Goal: Transaction & Acquisition: Purchase product/service

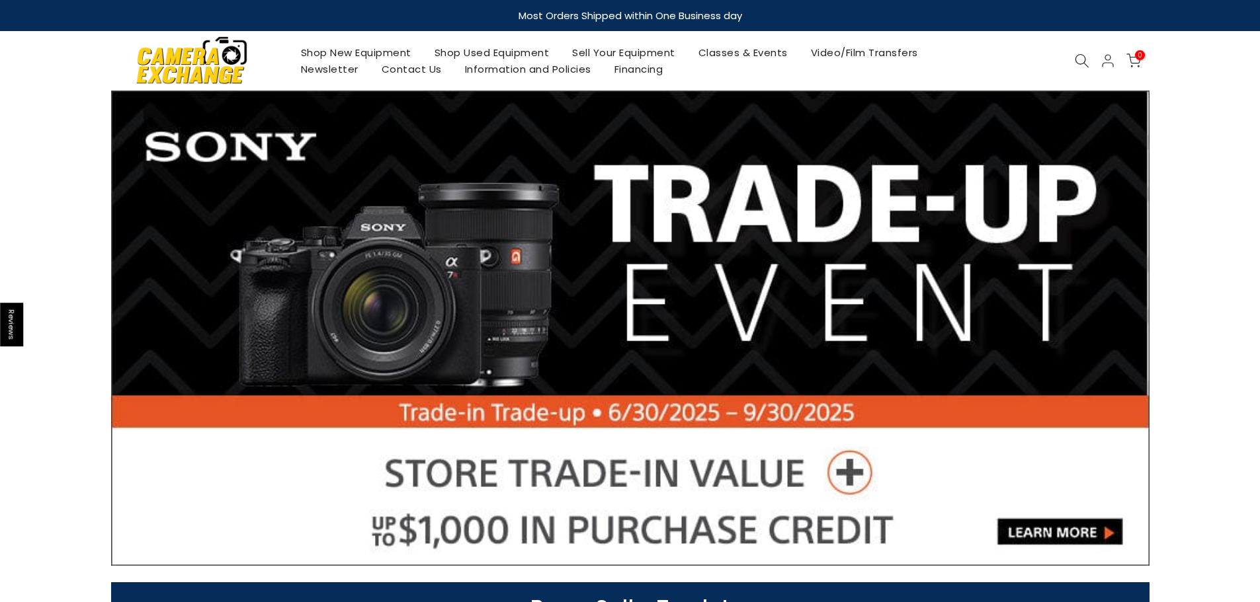
click at [353, 46] on link "Shop New Equipment" at bounding box center [356, 52] width 134 height 17
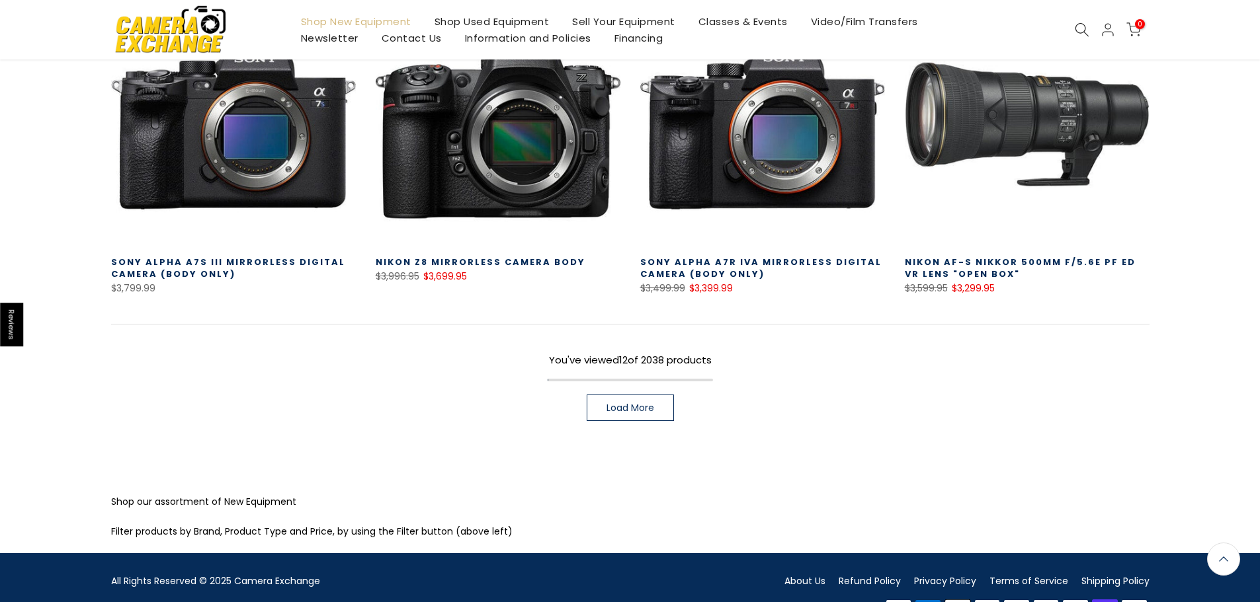
scroll to position [925, 0]
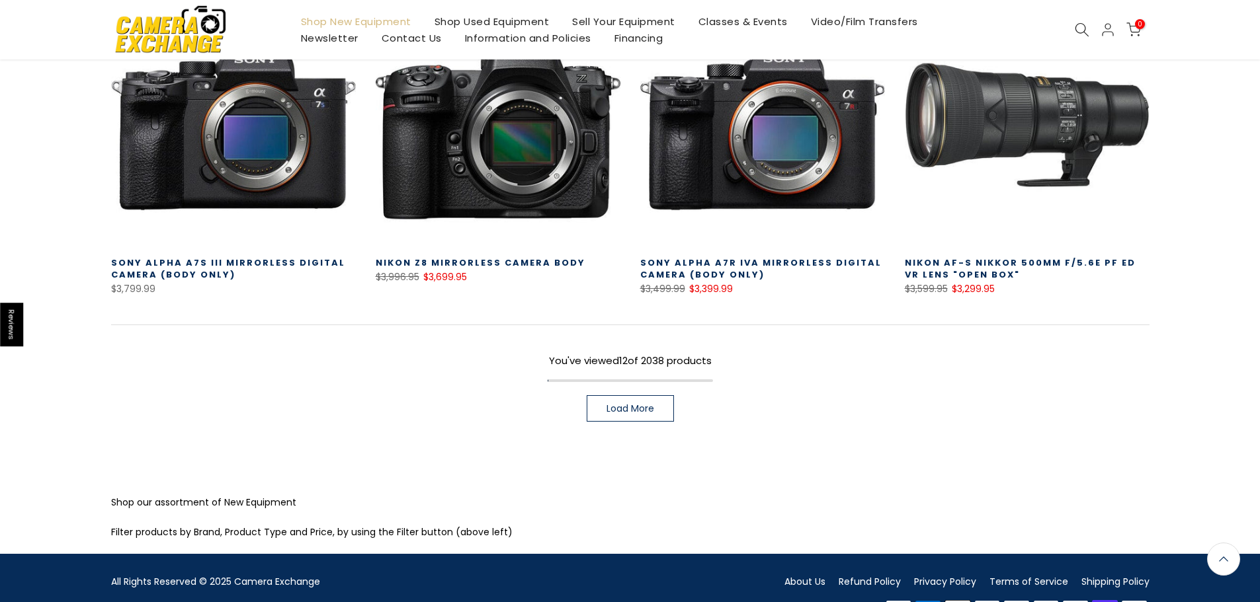
click at [614, 408] on span "Load More" at bounding box center [630, 408] width 48 height 9
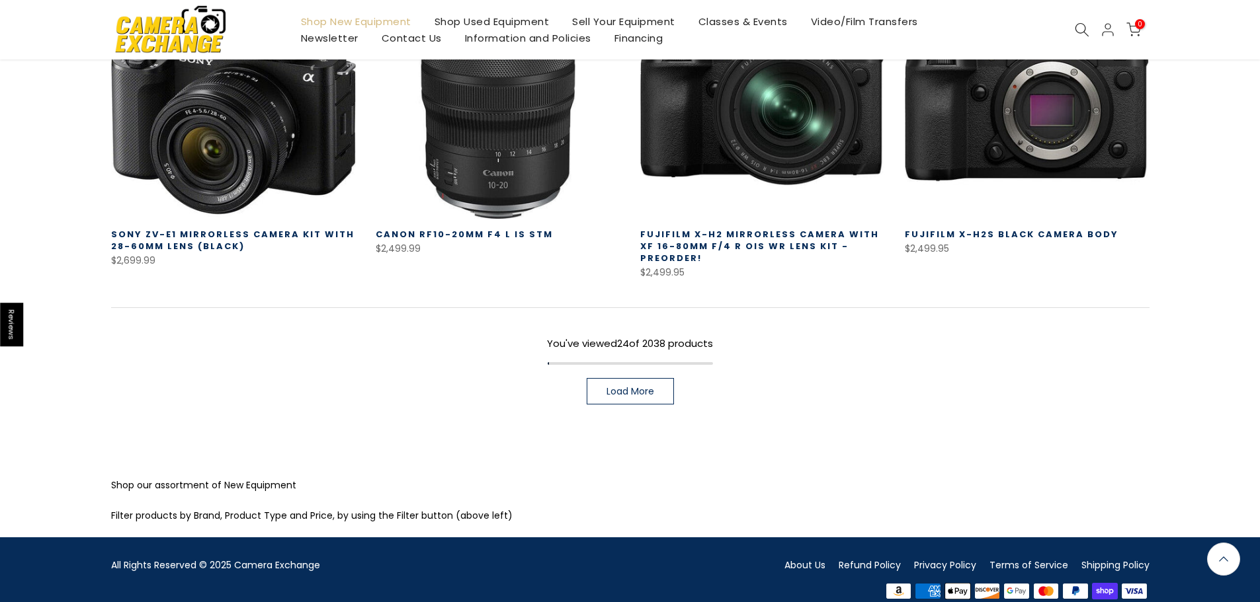
scroll to position [1895, 0]
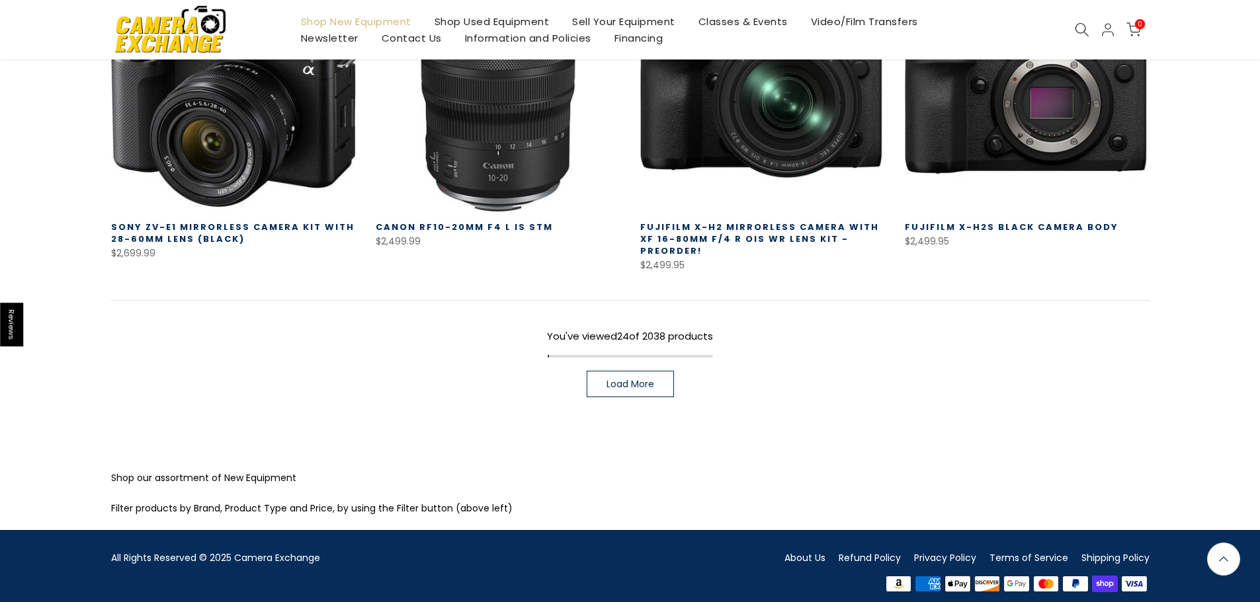
click at [639, 380] on span "Load More" at bounding box center [630, 384] width 48 height 9
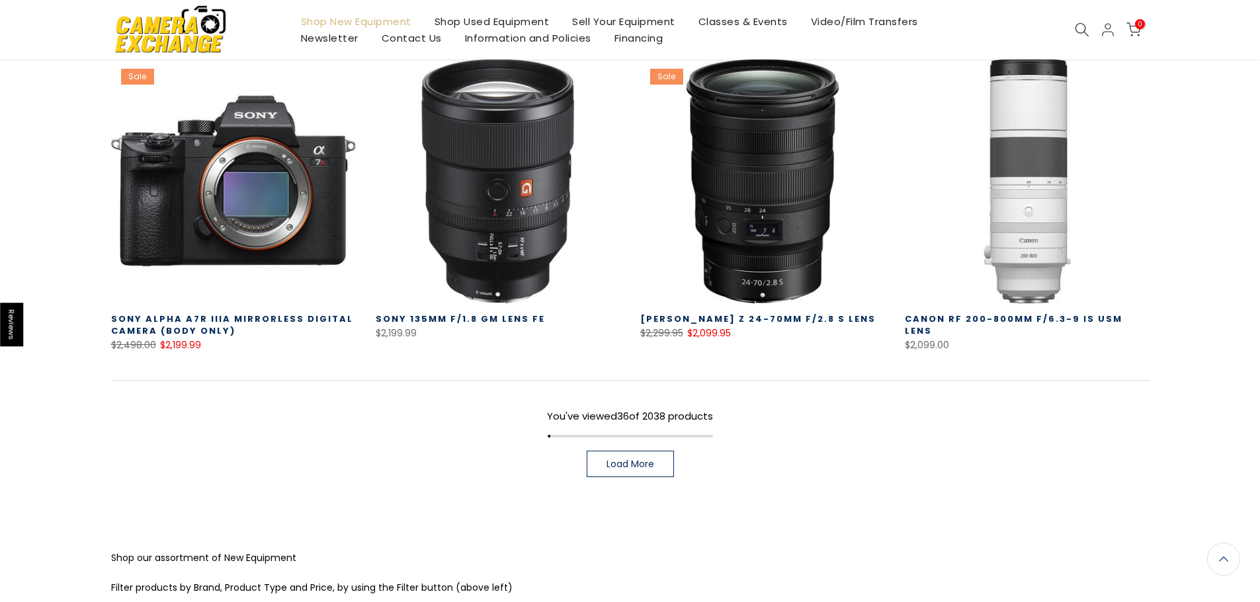
scroll to position [2749, 0]
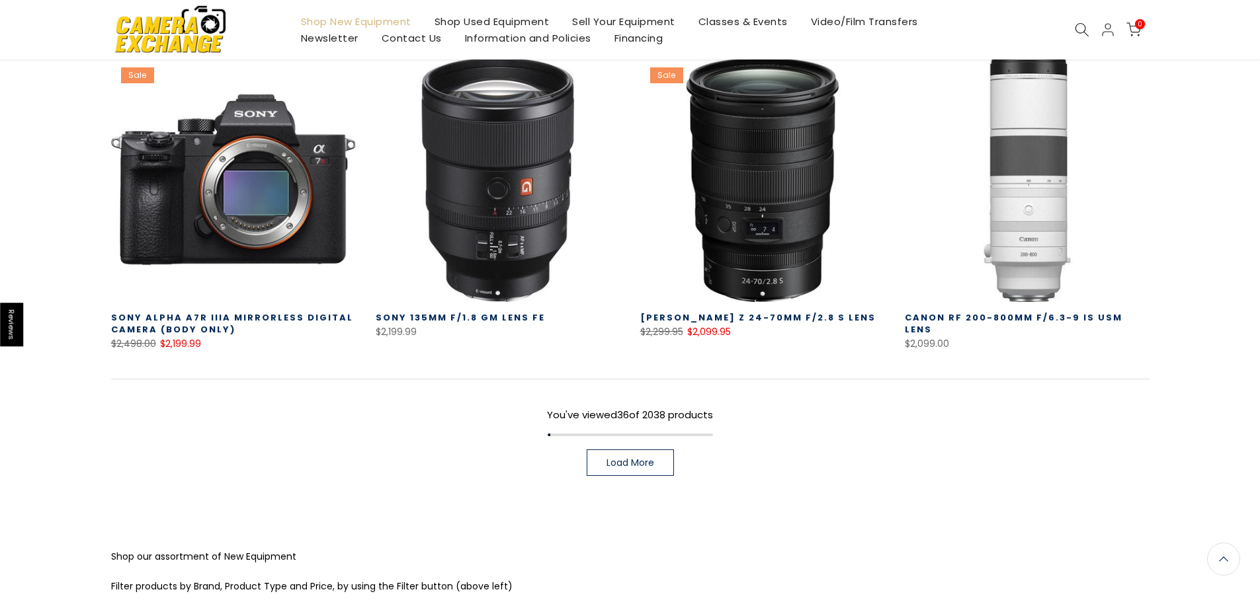
click at [643, 458] on span "Load More" at bounding box center [630, 462] width 48 height 9
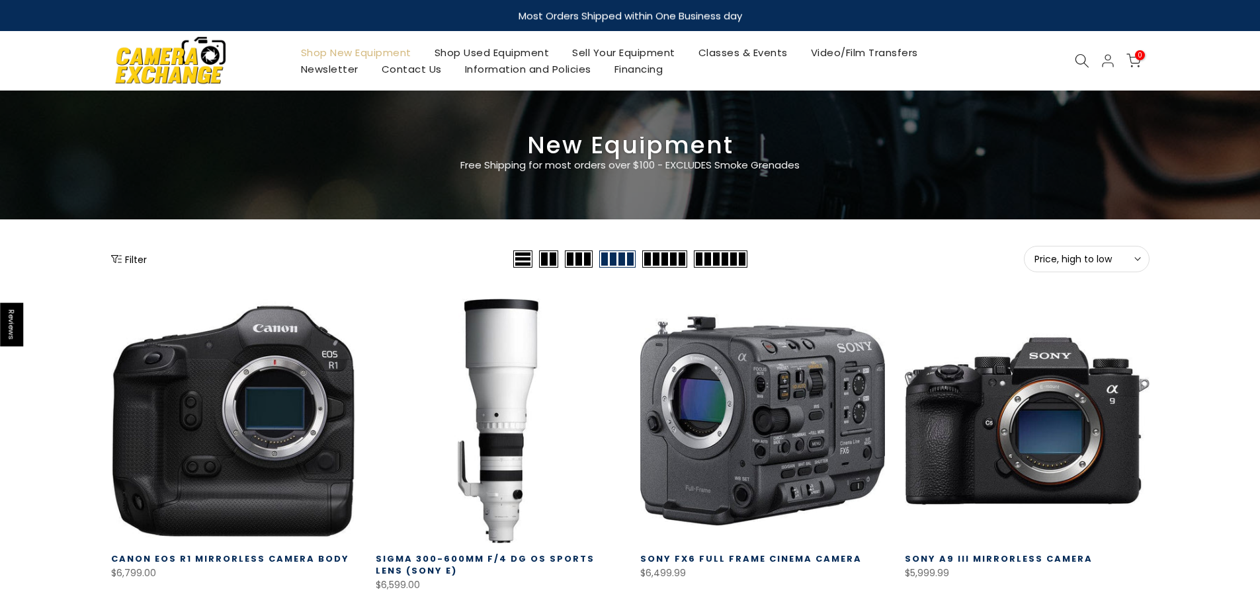
click at [1082, 58] on icon at bounding box center [1082, 61] width 15 height 15
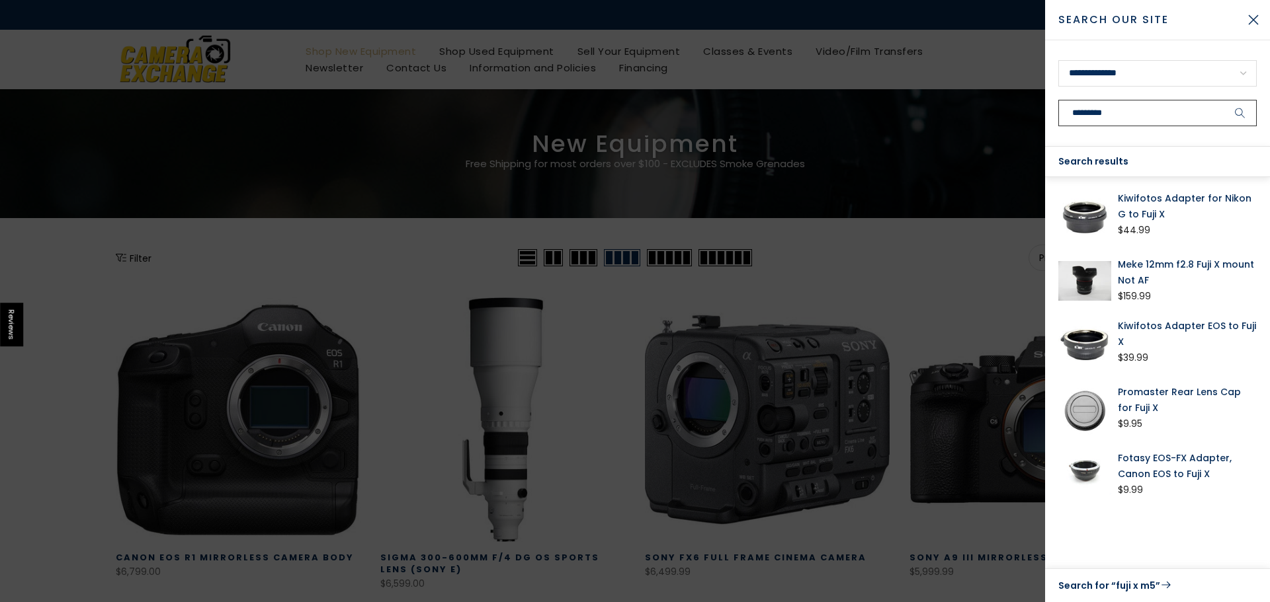
type input "*********"
click at [1223, 100] on button "submit" at bounding box center [1239, 113] width 33 height 26
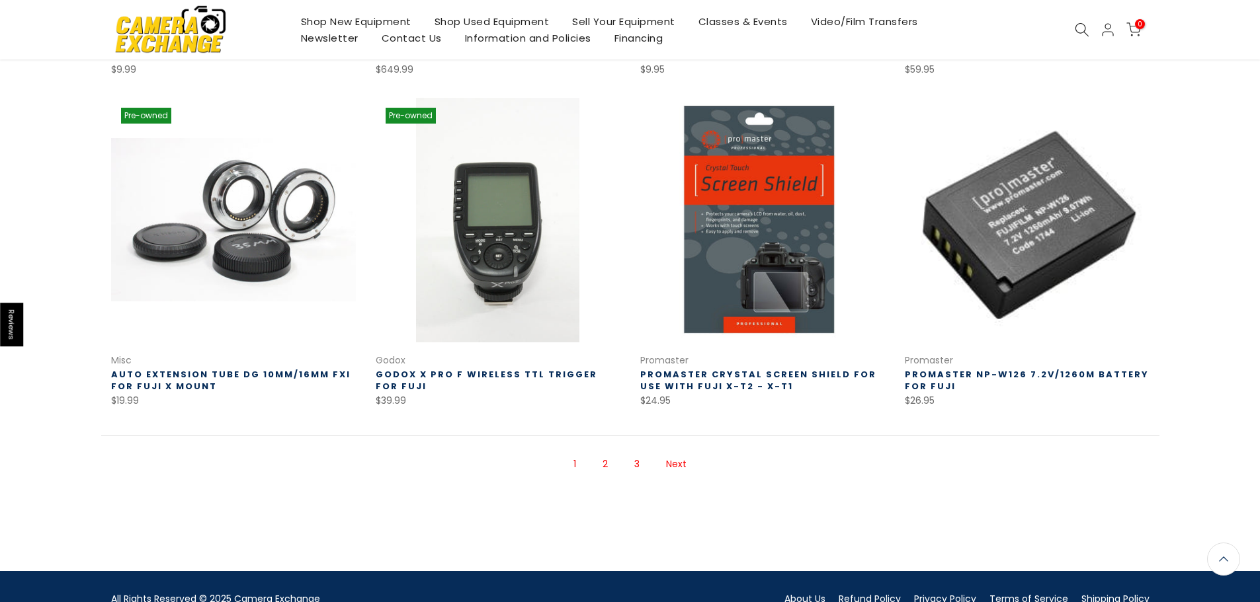
scroll to position [886, 0]
